Goal: Information Seeking & Learning: Compare options

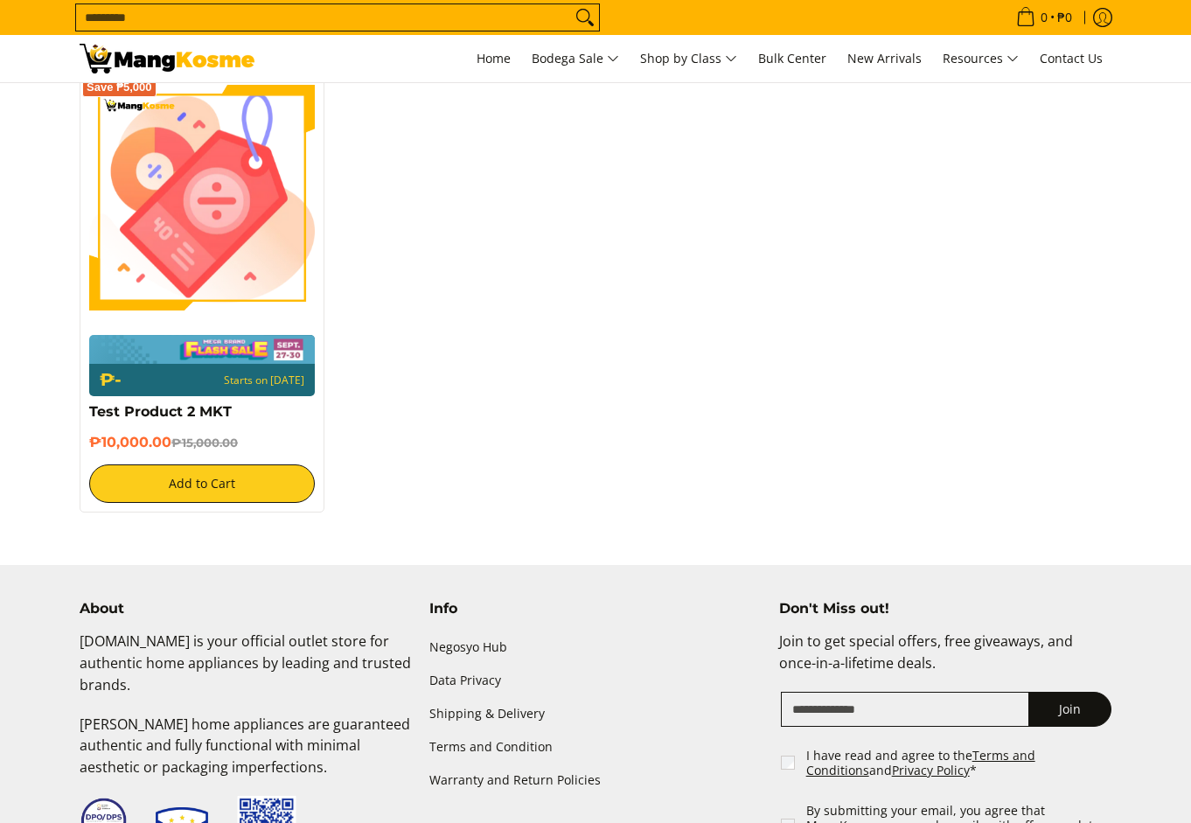
scroll to position [367, 0]
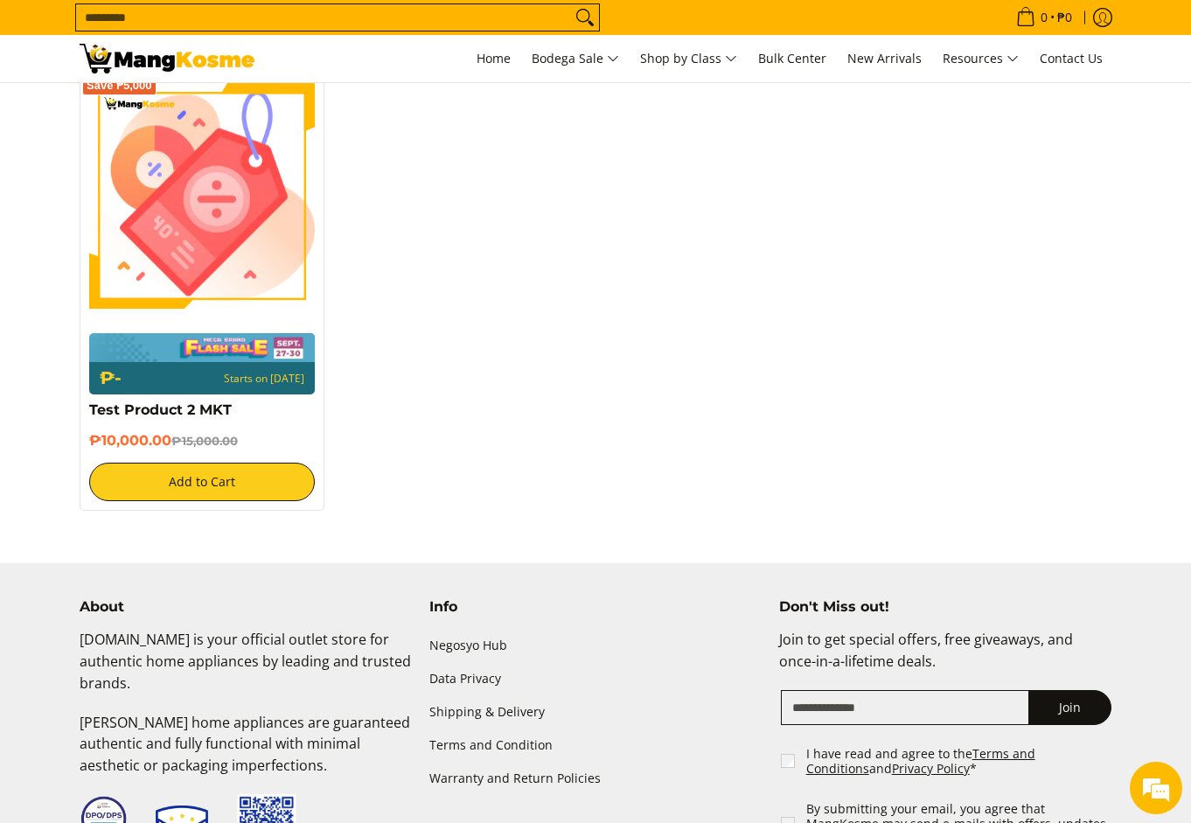
click at [584, 365] on div "Save ₱5,000 ₱- Starts on Oct 09 Test Product 2 MKT ₱10,000.00 ₱15,000.00 Add to…" at bounding box center [595, 300] width 1049 height 455
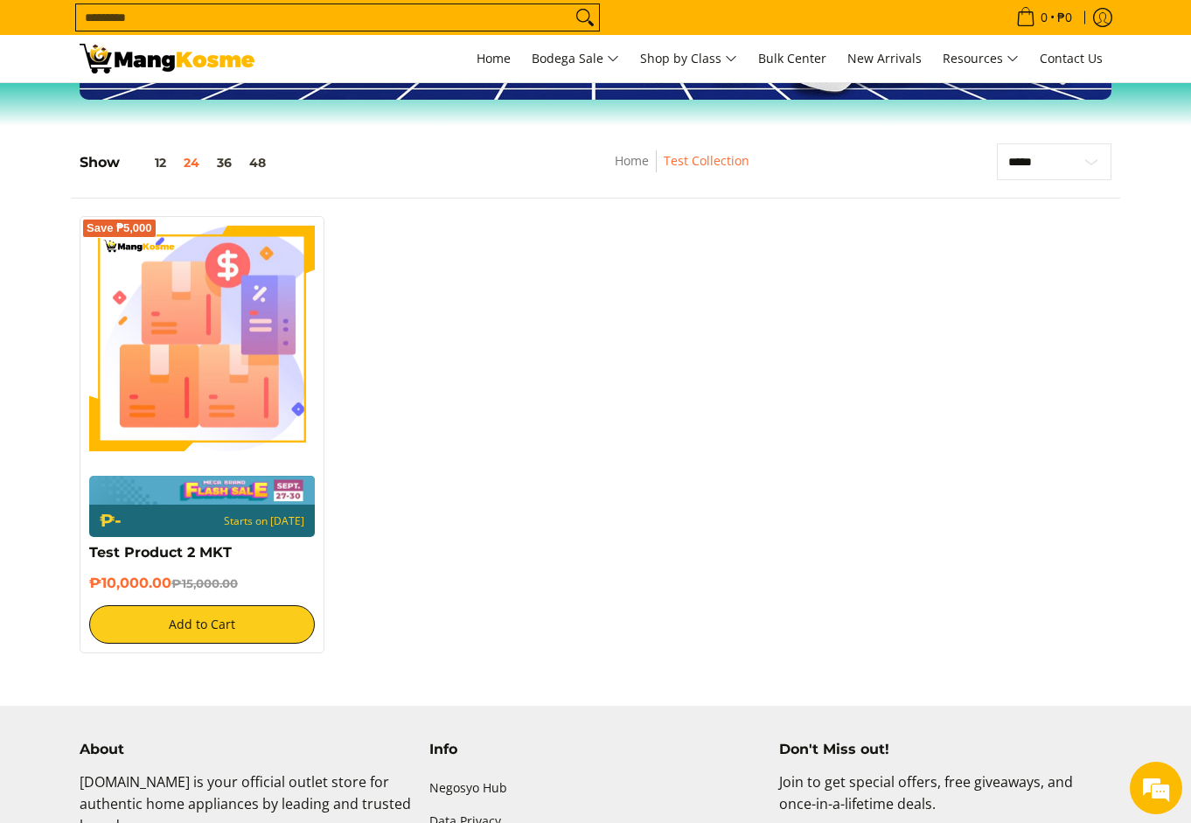
scroll to position [0, 0]
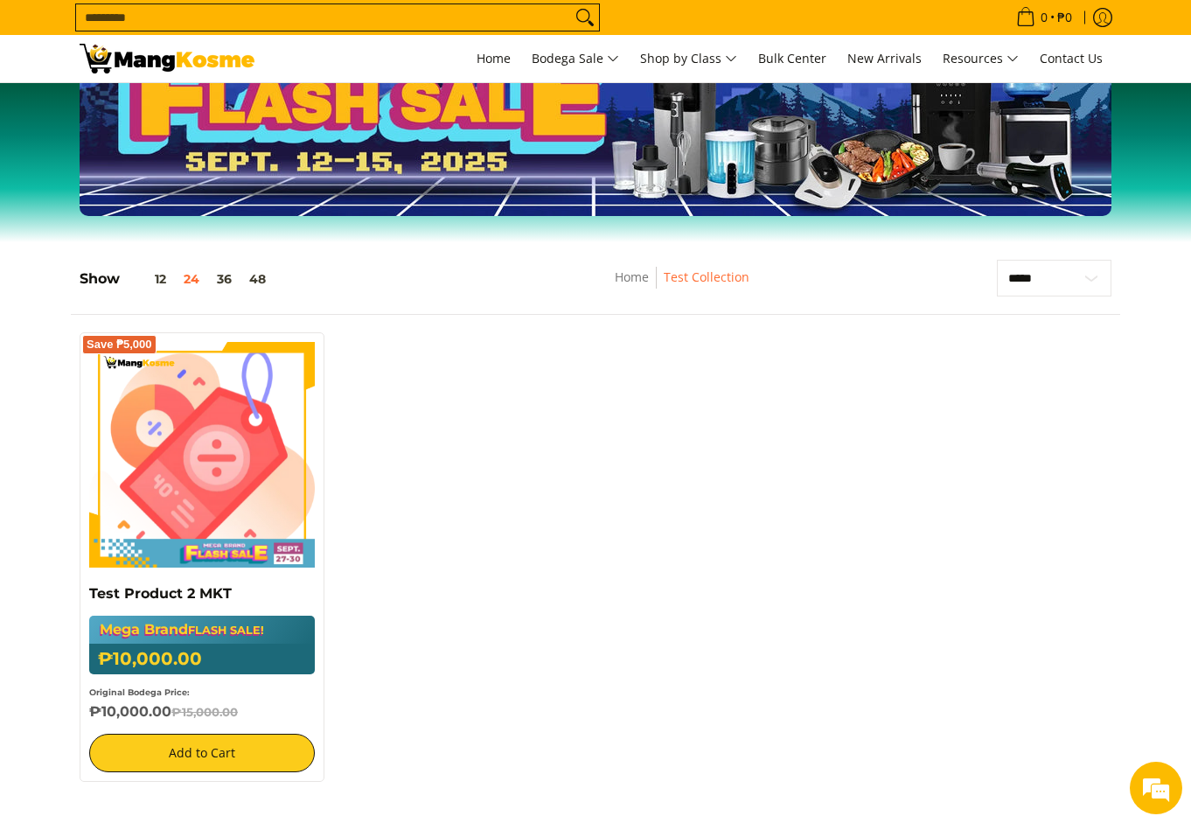
click at [481, 406] on div "Save ₱5,000 Test Product 2 MKT Mega Brand FLASH SALE! ₱10,000.00 ₱15,000.00 Ori…" at bounding box center [595, 565] width 1049 height 467
click at [476, 410] on div "Save ₱5,000 Test Product 2 MKT Mega Brand FLASH SALE! ₱10,000.00 ₱15,000.00 Ori…" at bounding box center [595, 565] width 1049 height 467
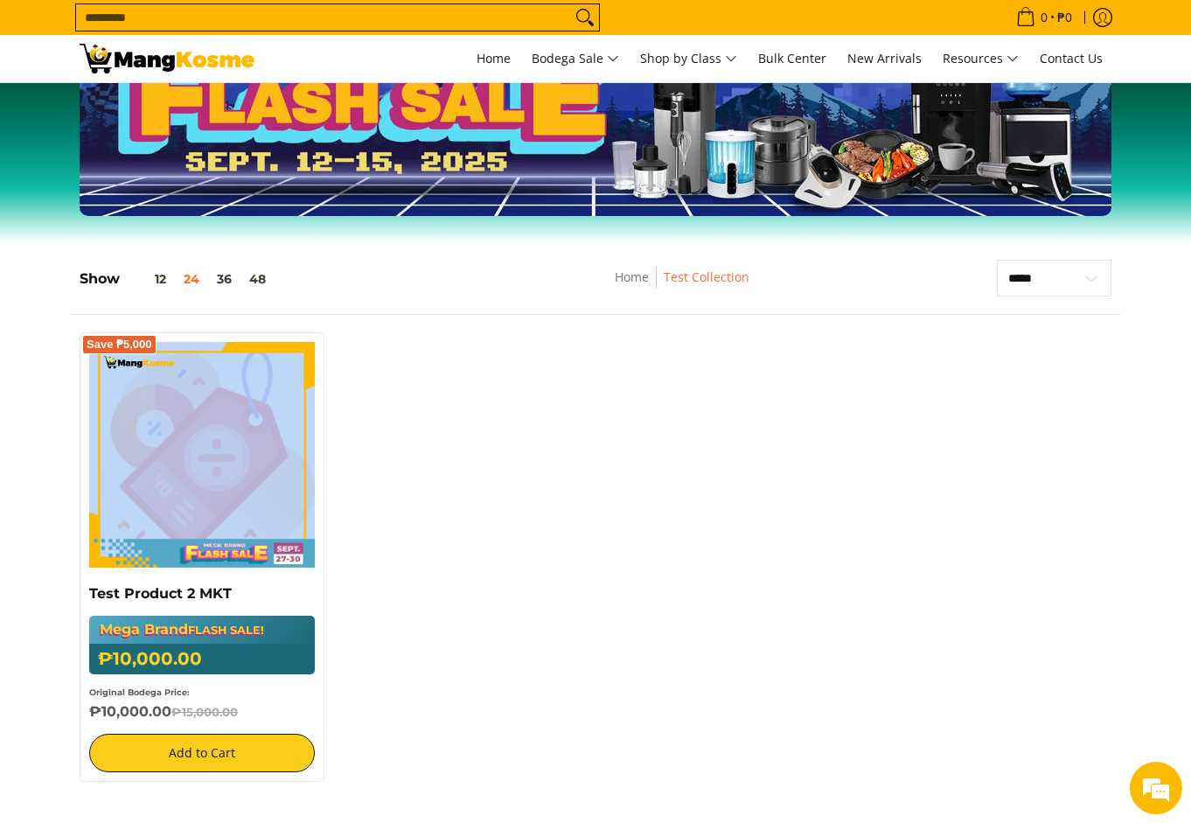
click at [476, 414] on div "Save ₱5,000 Test Product 2 MKT Mega Brand FLASH SALE! ₱10,000.00 ₱15,000.00 Ori…" at bounding box center [595, 565] width 1049 height 467
